Goal: Task Accomplishment & Management: Complete application form

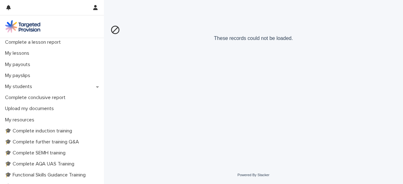
scroll to position [86, 0]
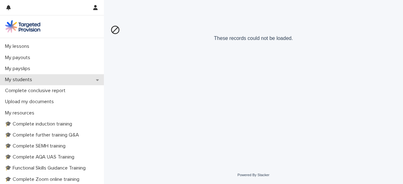
click at [93, 76] on div "My students" at bounding box center [52, 79] width 104 height 11
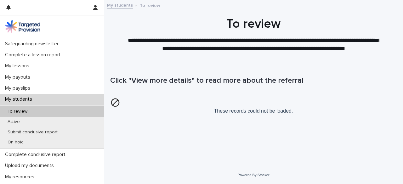
scroll to position [71, 0]
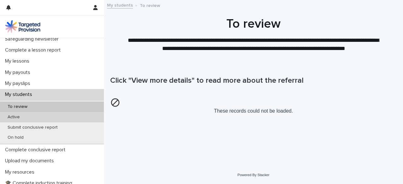
click at [49, 116] on div "Active" at bounding box center [52, 117] width 104 height 10
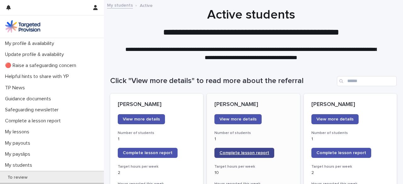
click at [250, 150] on link "Complete lesson report" at bounding box center [244, 153] width 60 height 10
